Goal: Information Seeking & Learning: Learn about a topic

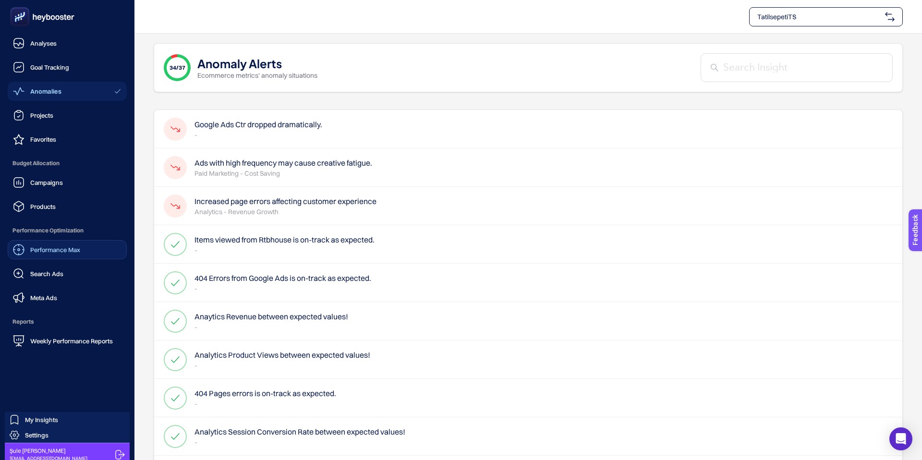
click at [53, 257] on link "Performance Max" at bounding box center [67, 249] width 119 height 19
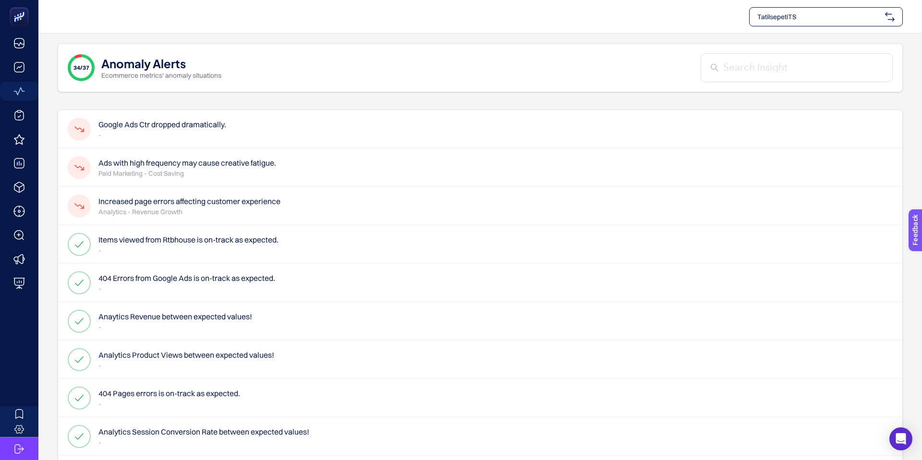
click at [147, 131] on p "-" at bounding box center [162, 135] width 128 height 10
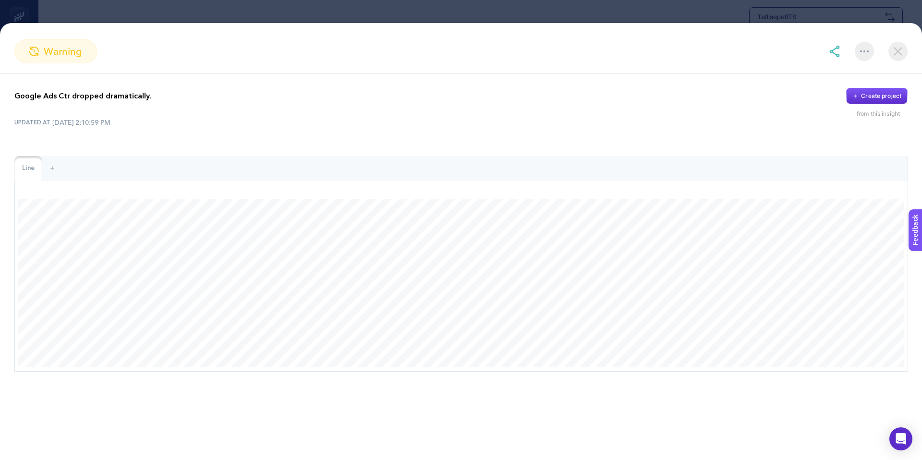
scroll to position [62, 0]
click at [897, 53] on img at bounding box center [897, 51] width 19 height 19
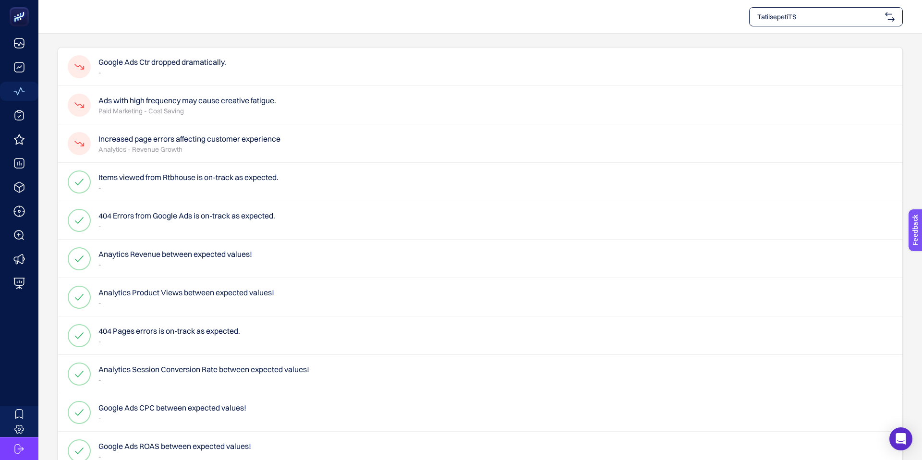
click at [210, 328] on h4 "404 Pages errors is on-track as expected." at bounding box center [169, 331] width 142 height 12
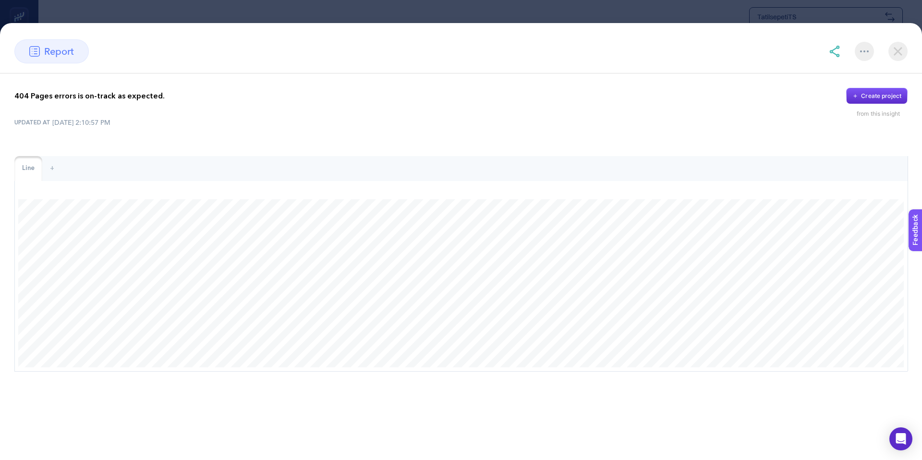
click at [897, 54] on img at bounding box center [897, 51] width 19 height 19
